Goal: Manage account settings

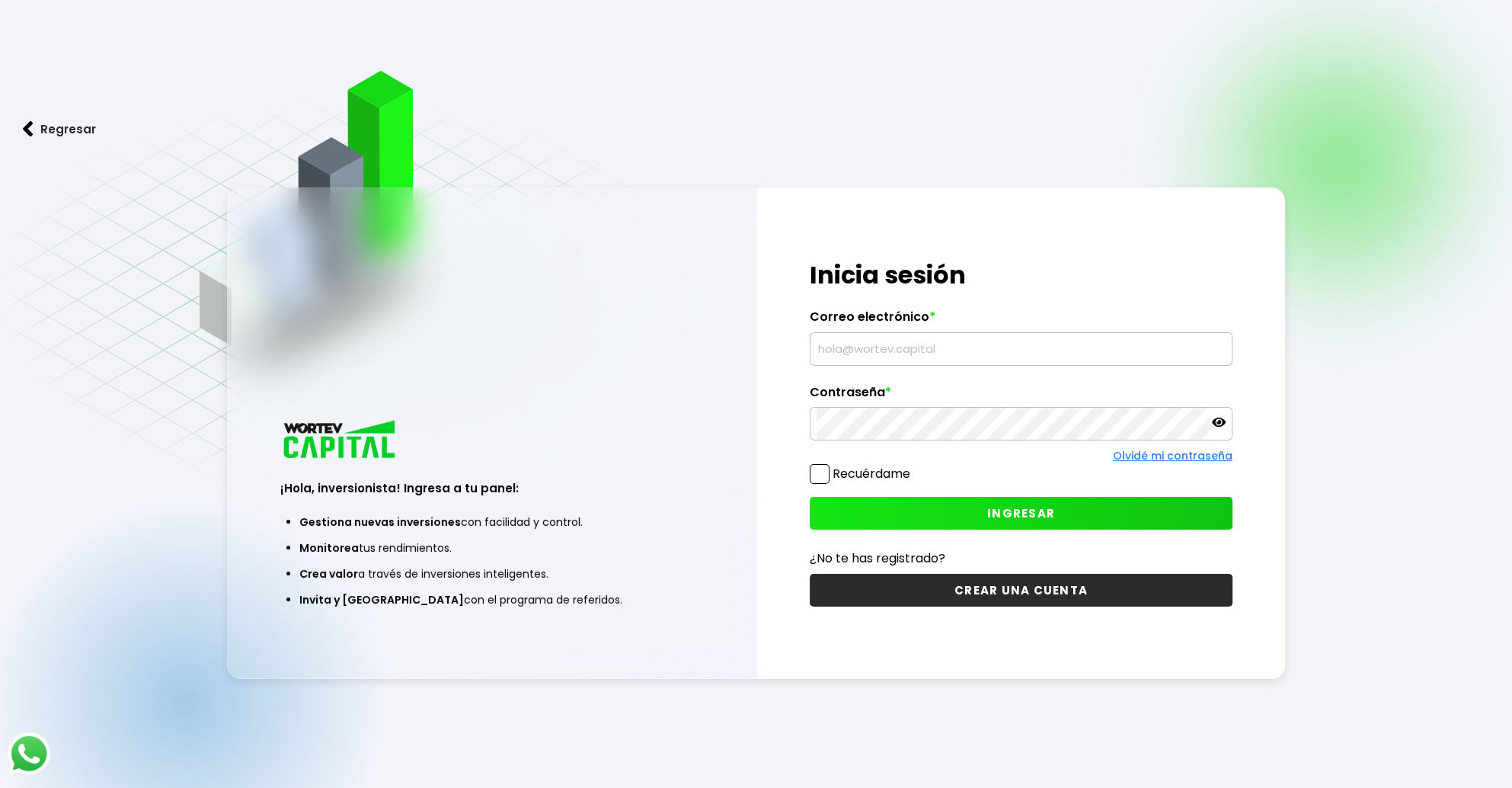
click at [856, 351] on input "text" at bounding box center [1021, 348] width 409 height 32
type input "[EMAIL_ADDRESS][DOMAIN_NAME]"
click at [1041, 523] on button "INGRESAR" at bounding box center [1020, 513] width 423 height 33
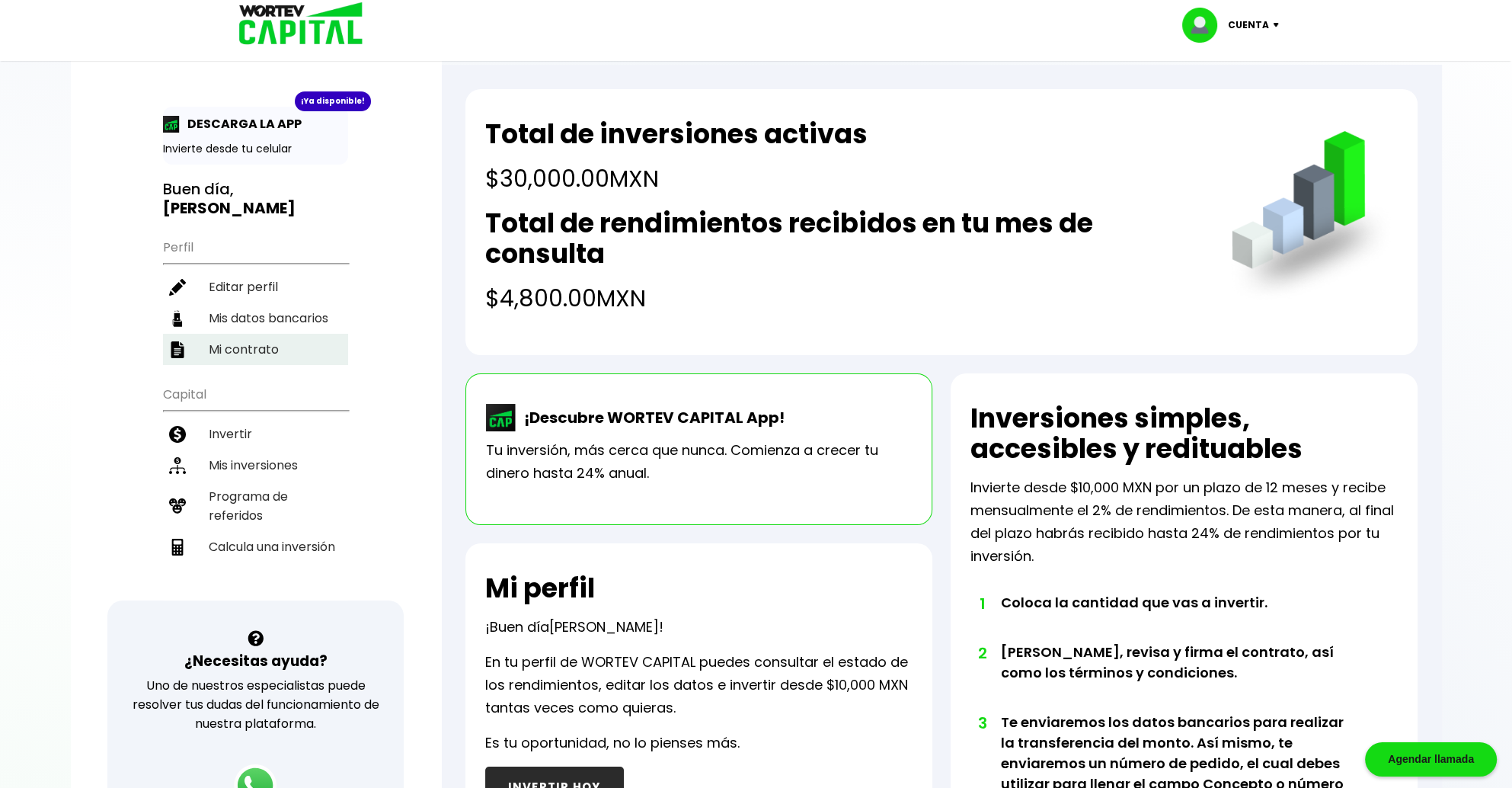
click at [236, 346] on li "Mi contrato" at bounding box center [255, 349] width 185 height 31
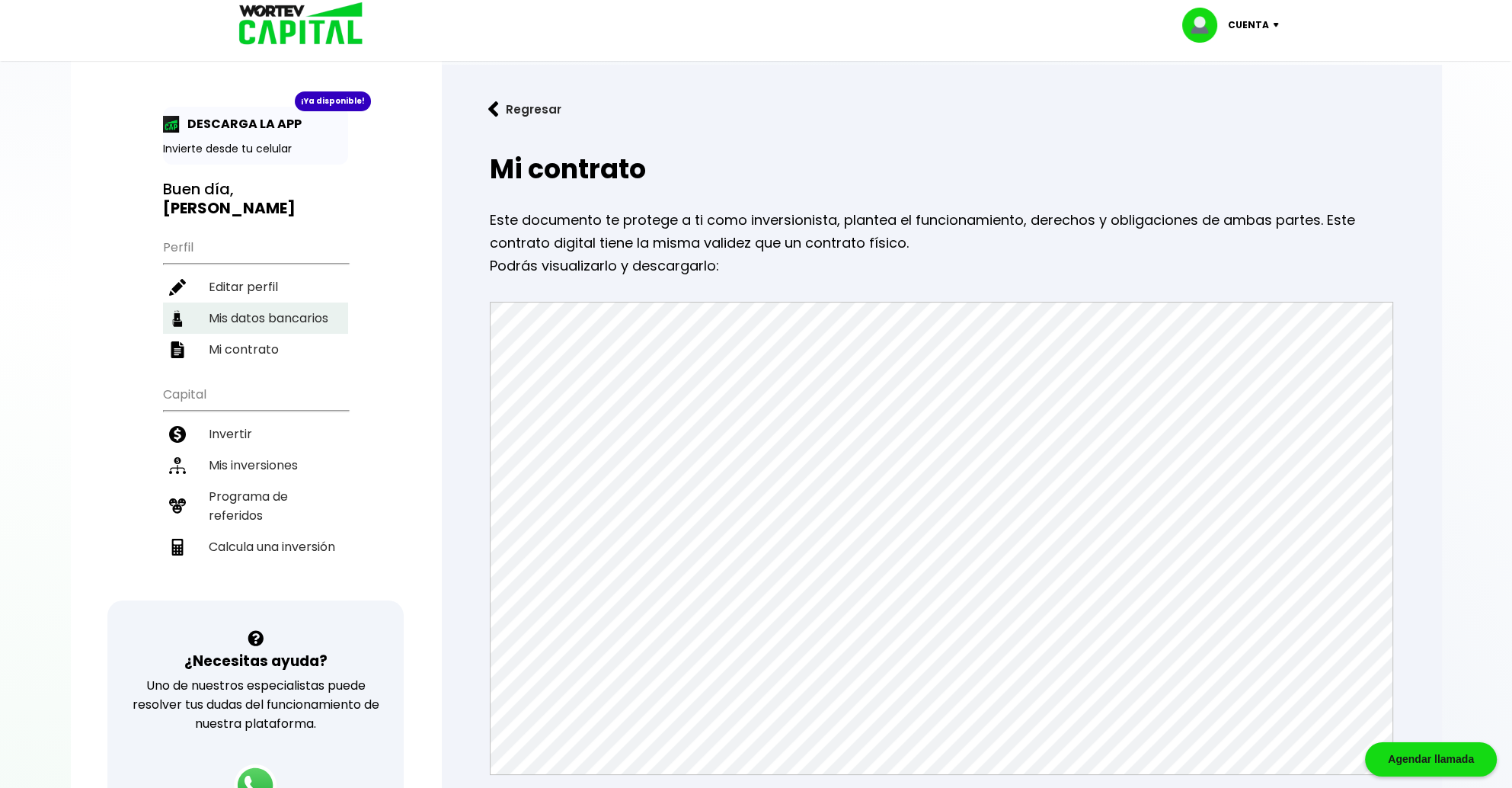
click at [268, 313] on li "Mis datos bancarios" at bounding box center [255, 318] width 185 height 31
select select "Banamex"
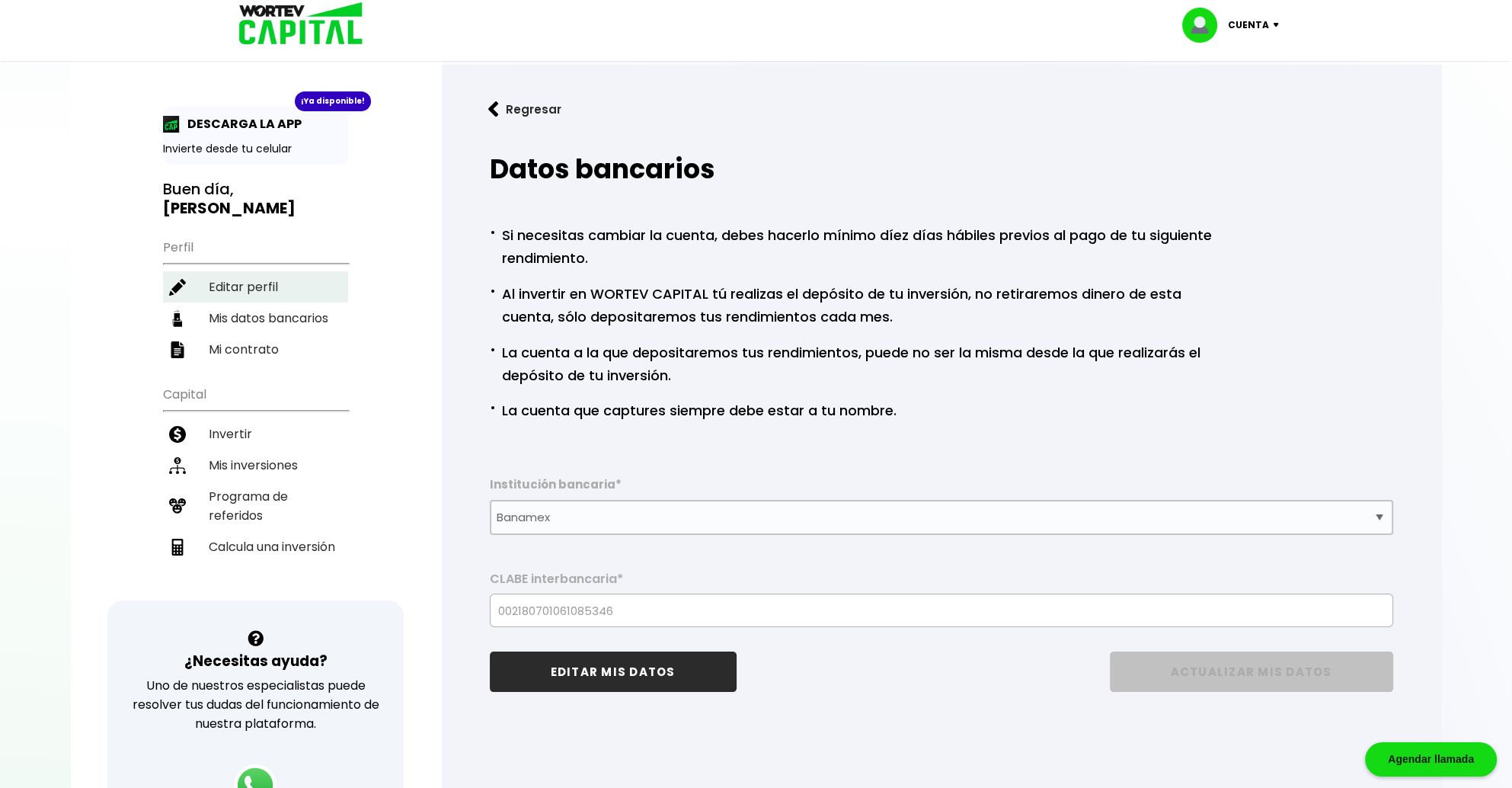
click at [253, 297] on li "Editar perfil" at bounding box center [255, 287] width 185 height 31
select select "Hombre"
select select "Licenciatura"
select select "MX"
select select "Banamex"
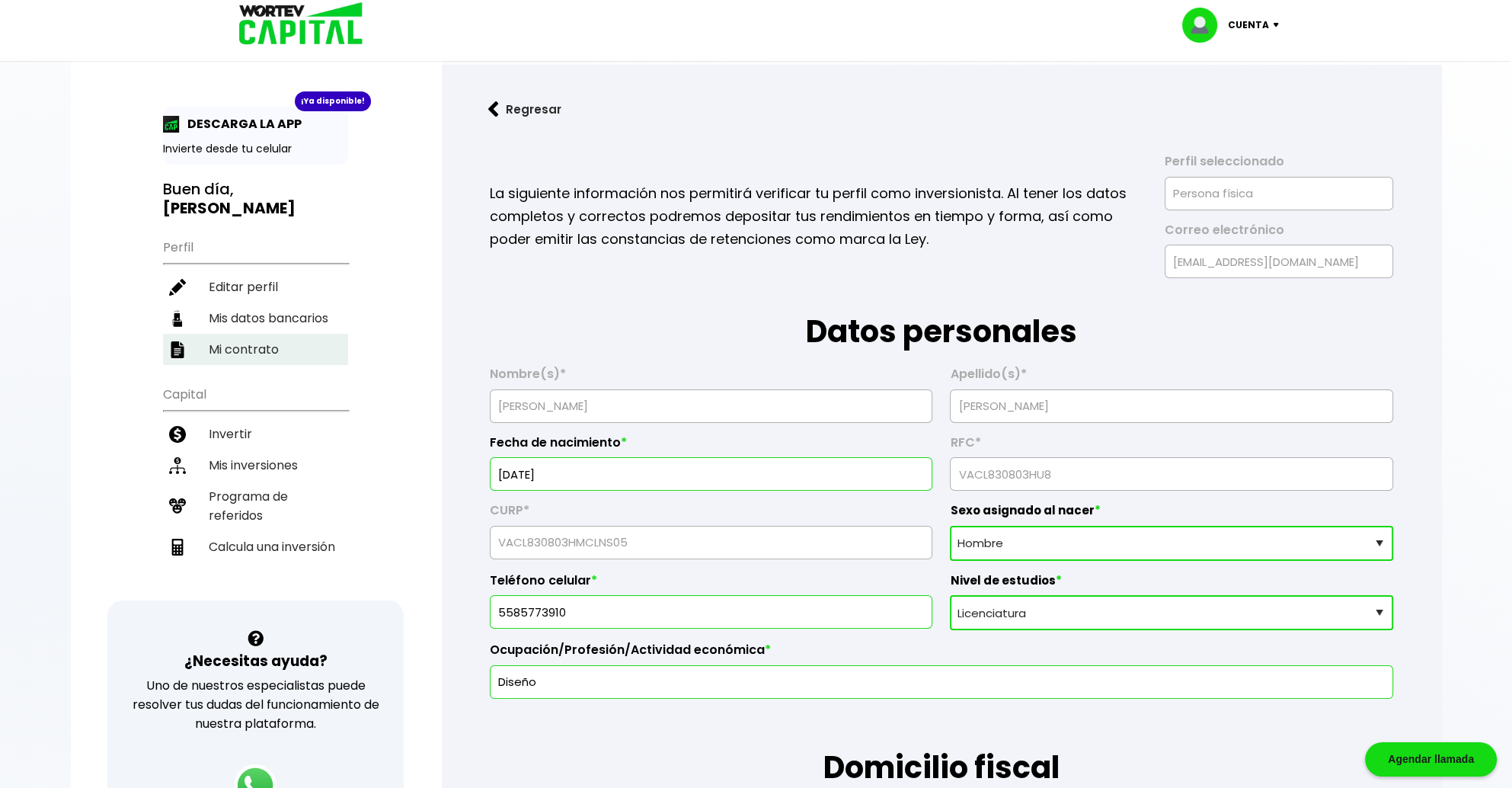
click at [239, 351] on li "Mi contrato" at bounding box center [255, 349] width 185 height 31
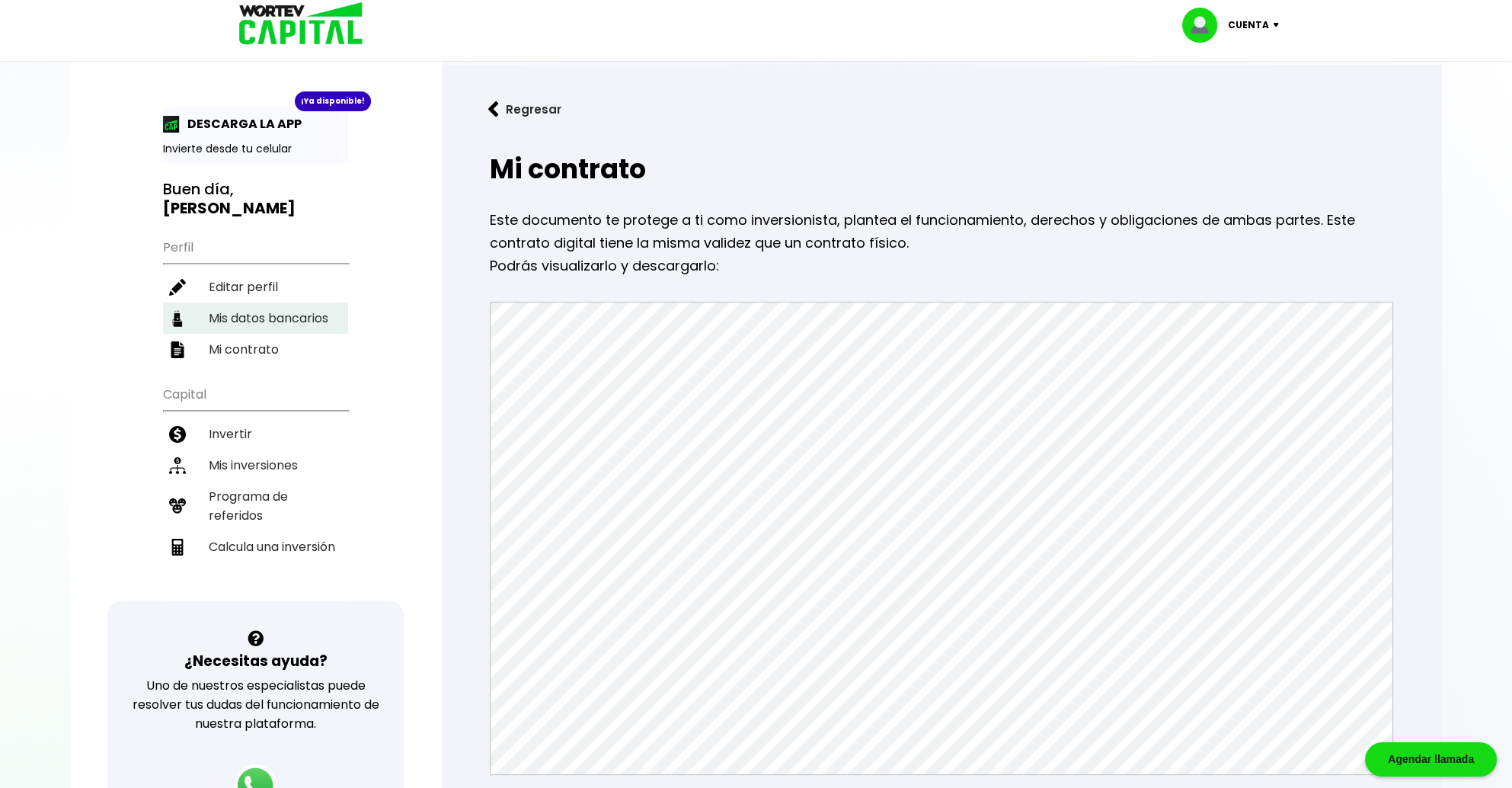
click at [239, 309] on li "Mis datos bancarios" at bounding box center [255, 318] width 185 height 31
select select "Banamex"
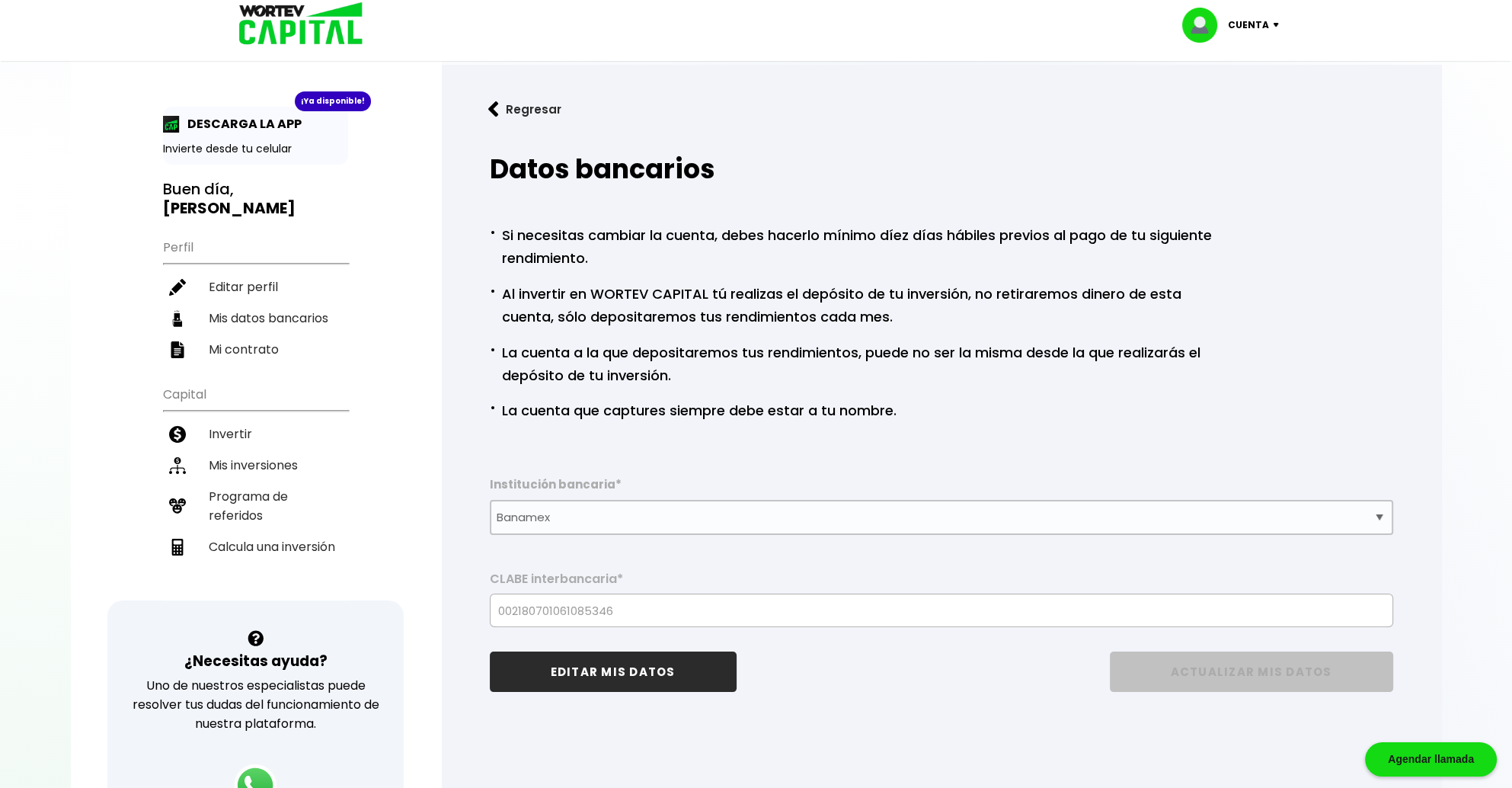
click at [1267, 22] on p "Cuenta" at bounding box center [1248, 25] width 41 height 22
click at [241, 285] on li "Editar perfil" at bounding box center [255, 287] width 185 height 31
select select "Hombre"
select select "Licenciatura"
select select "MX"
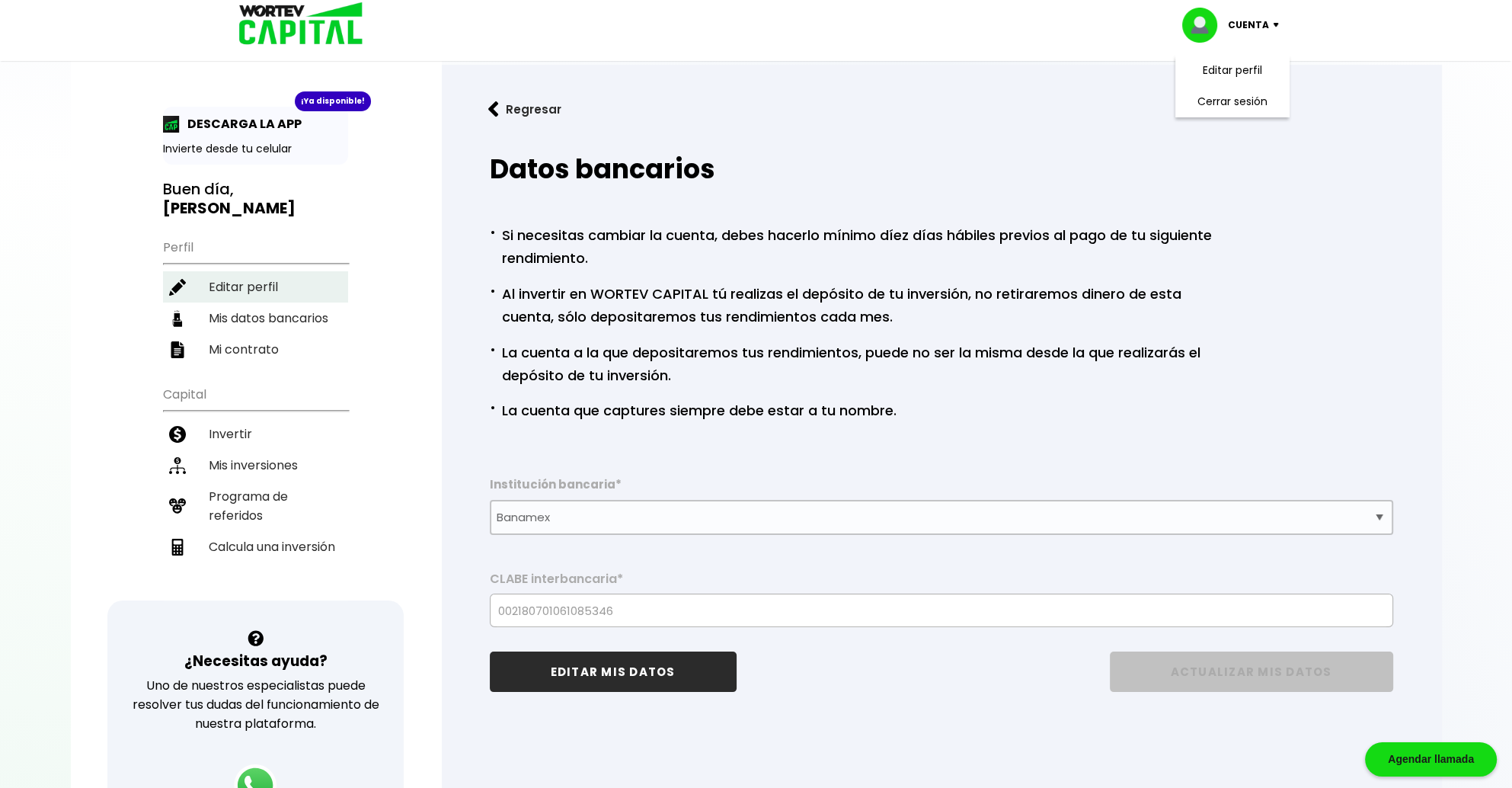
select select "Banamex"
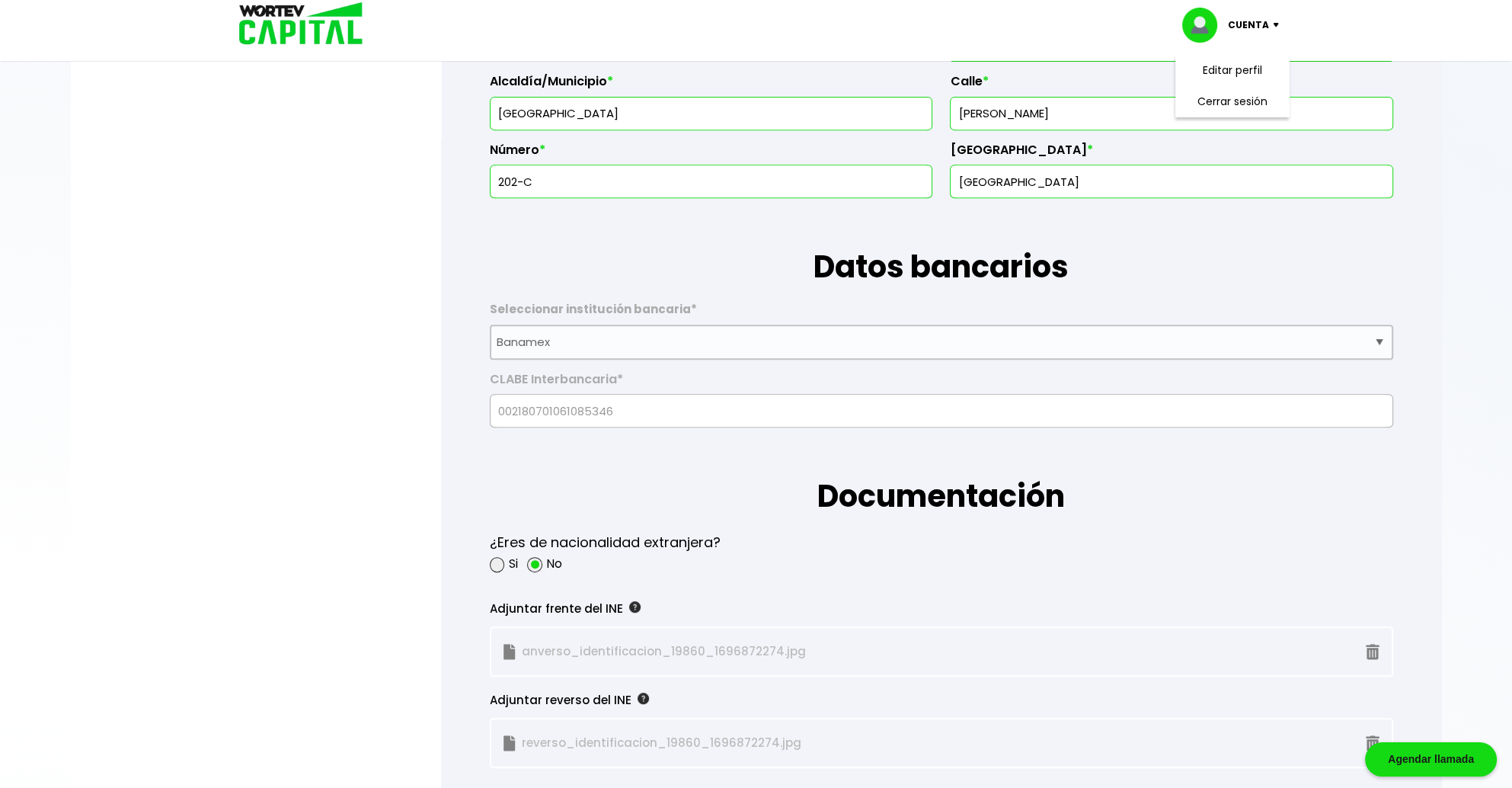
scroll to position [784, 0]
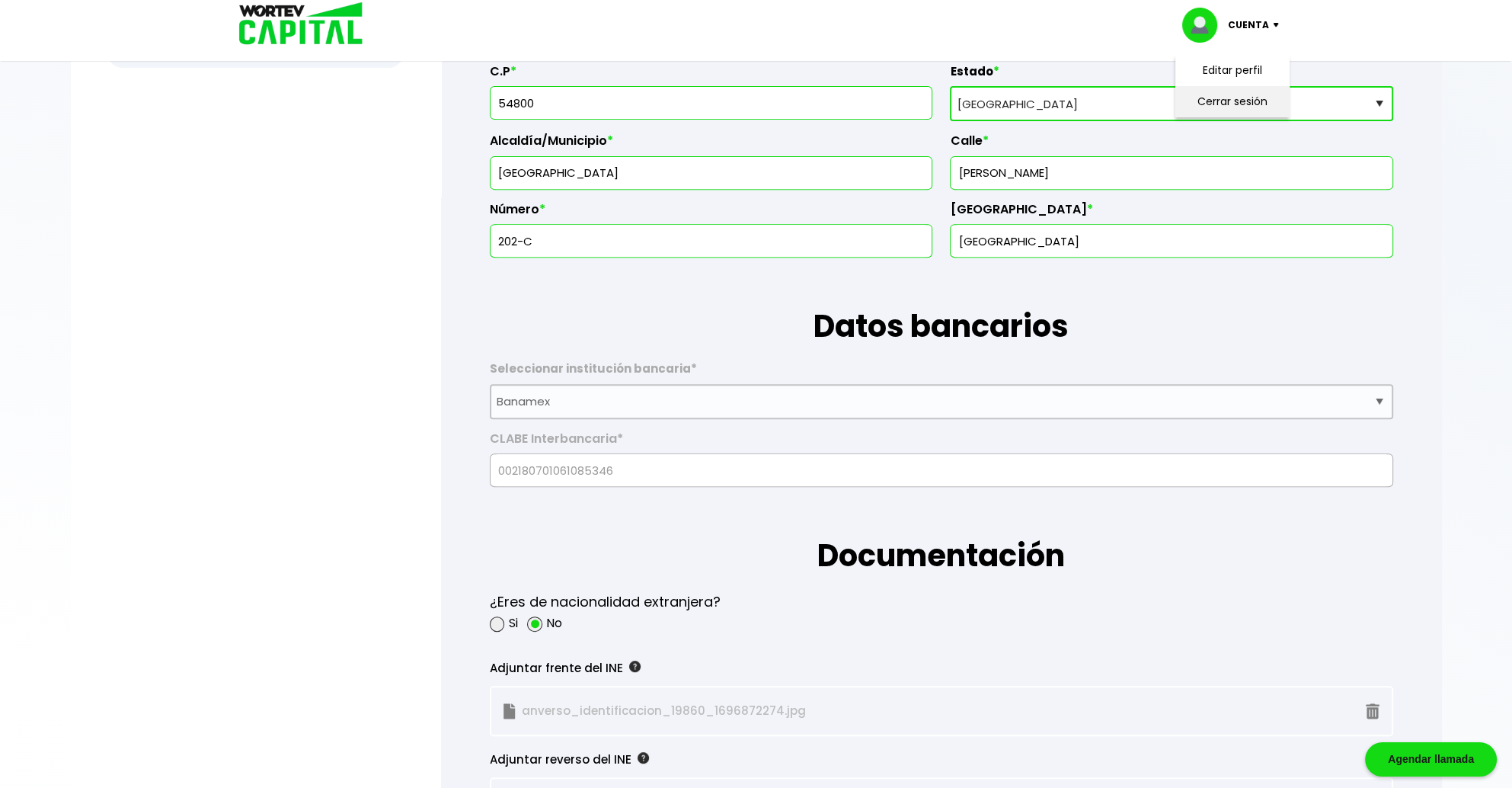
click at [1216, 95] on li "Cerrar sesión" at bounding box center [1232, 102] width 122 height 31
